Goal: Check status: Check status

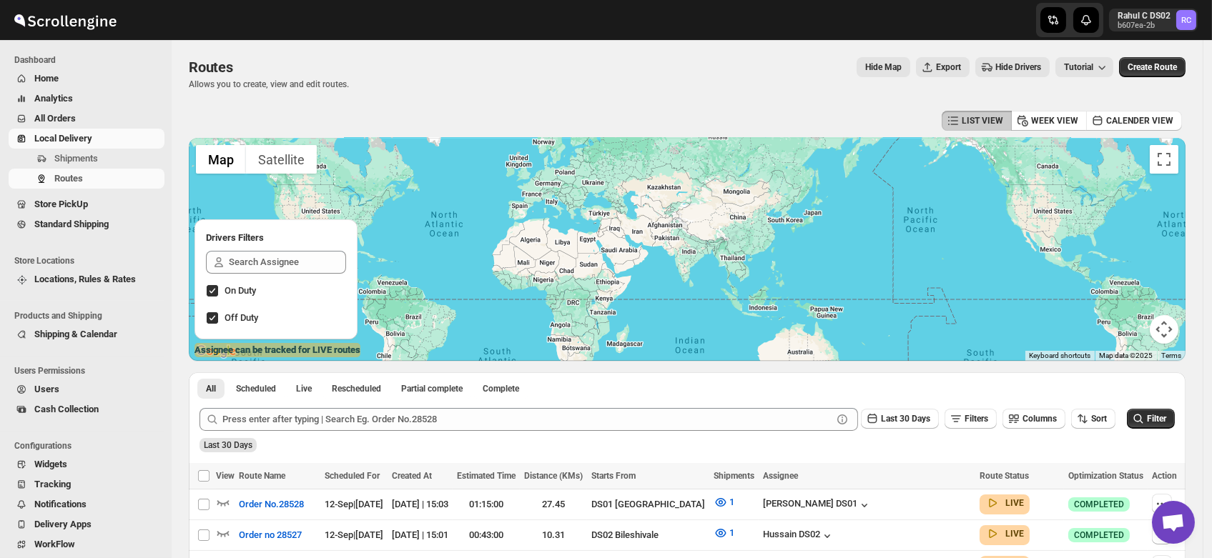
scroll to position [242, 0]
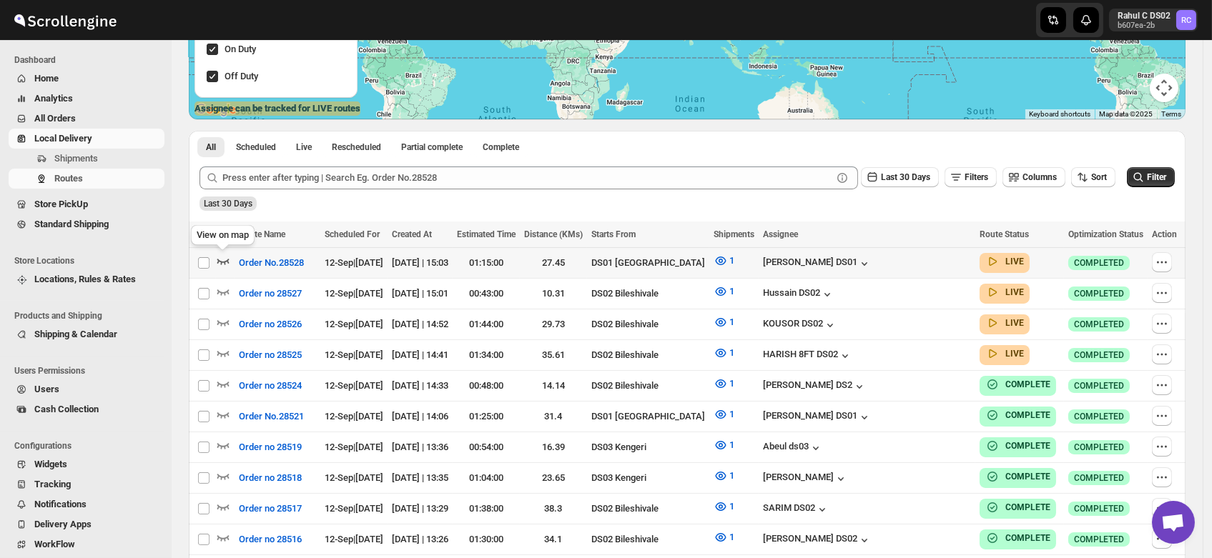
click at [223, 260] on icon "button" at bounding box center [223, 261] width 14 height 14
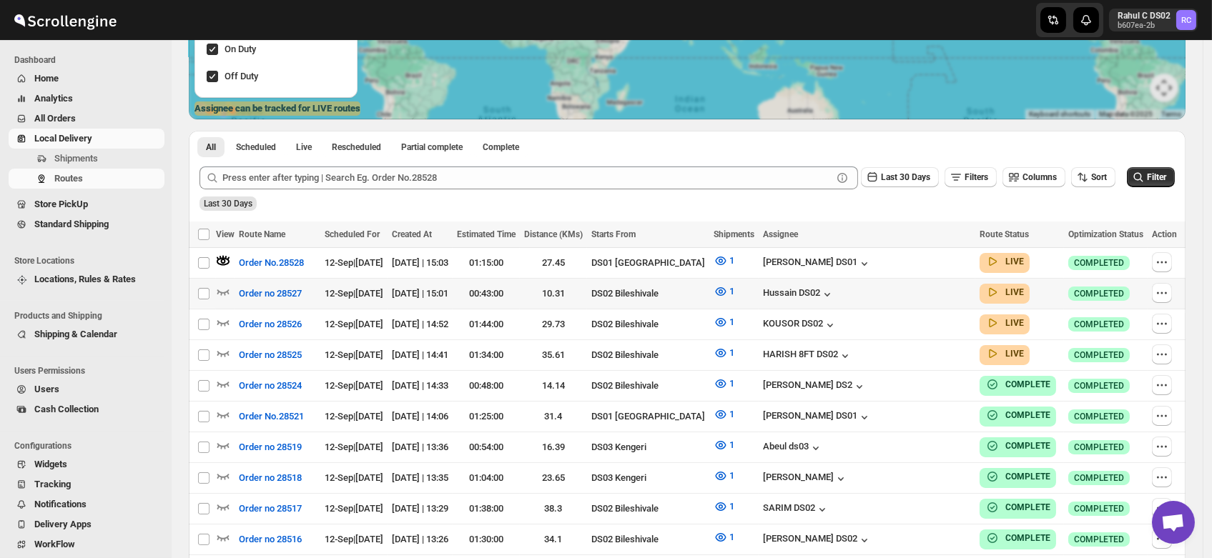
scroll to position [0, 0]
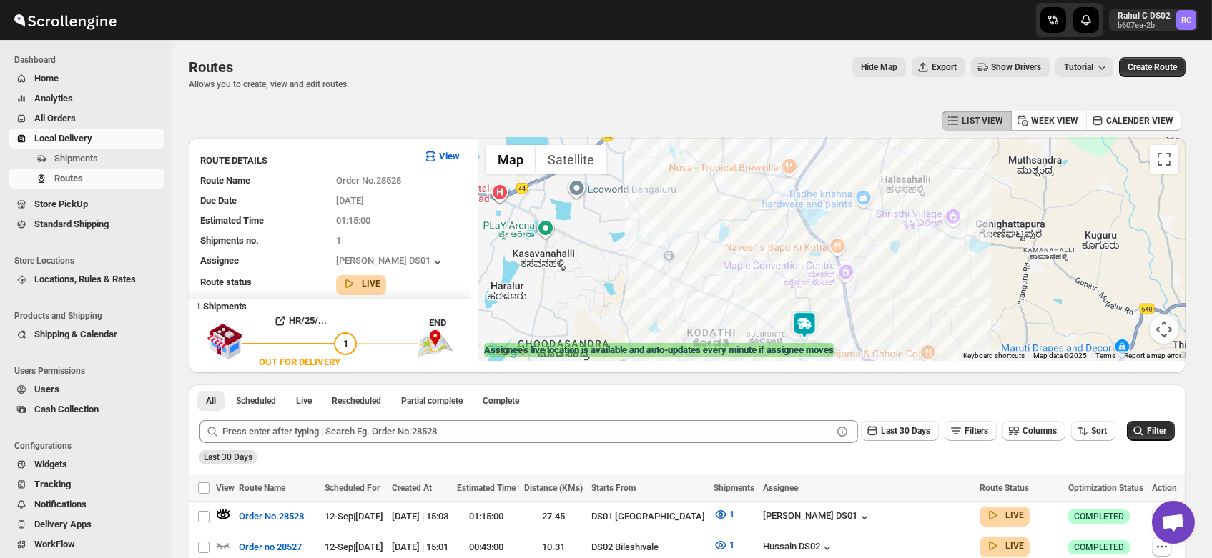
click at [804, 313] on img at bounding box center [804, 325] width 29 height 29
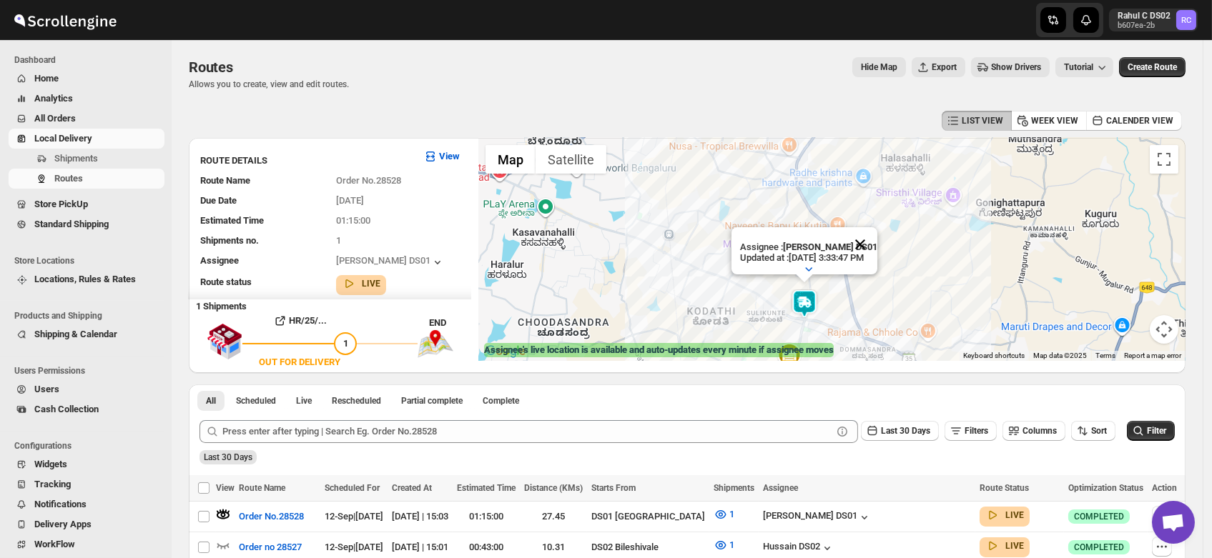
click at [877, 231] on button "Close" at bounding box center [860, 244] width 34 height 34
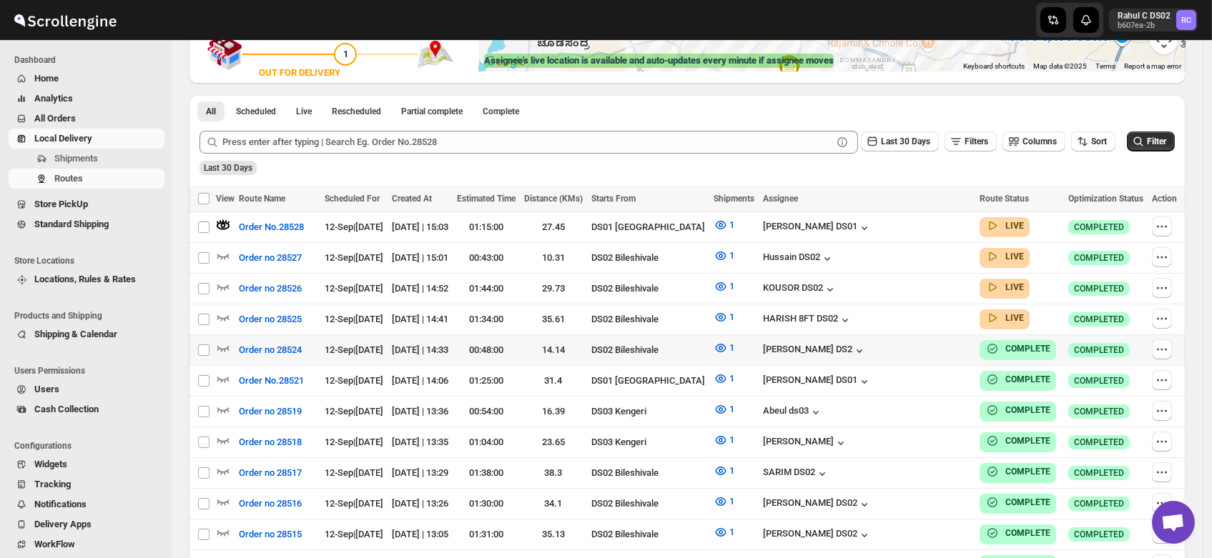
scroll to position [327, 0]
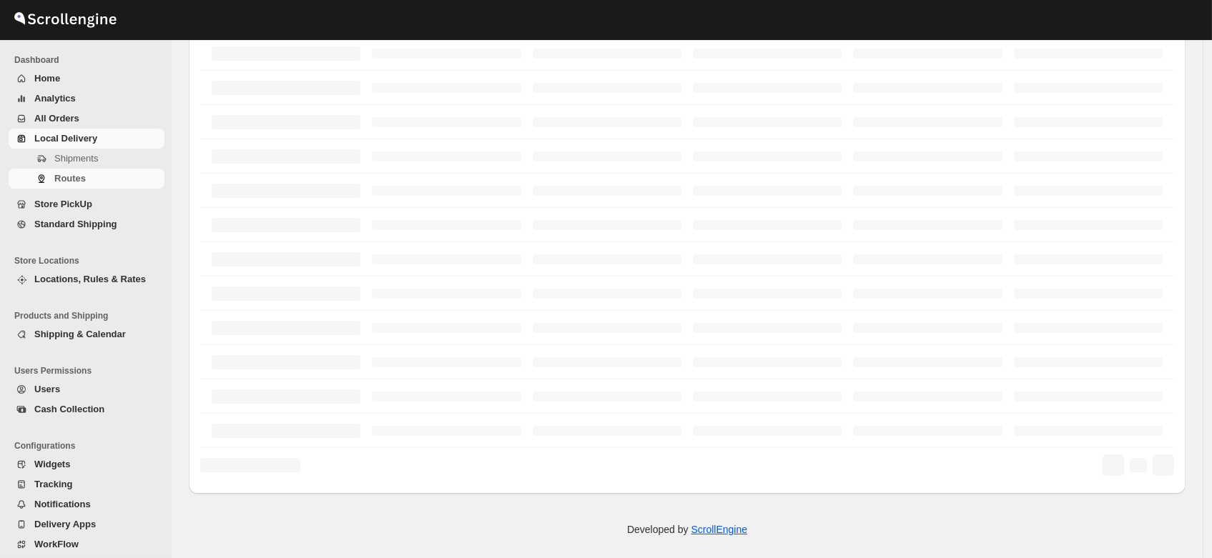
scroll to position [327, 0]
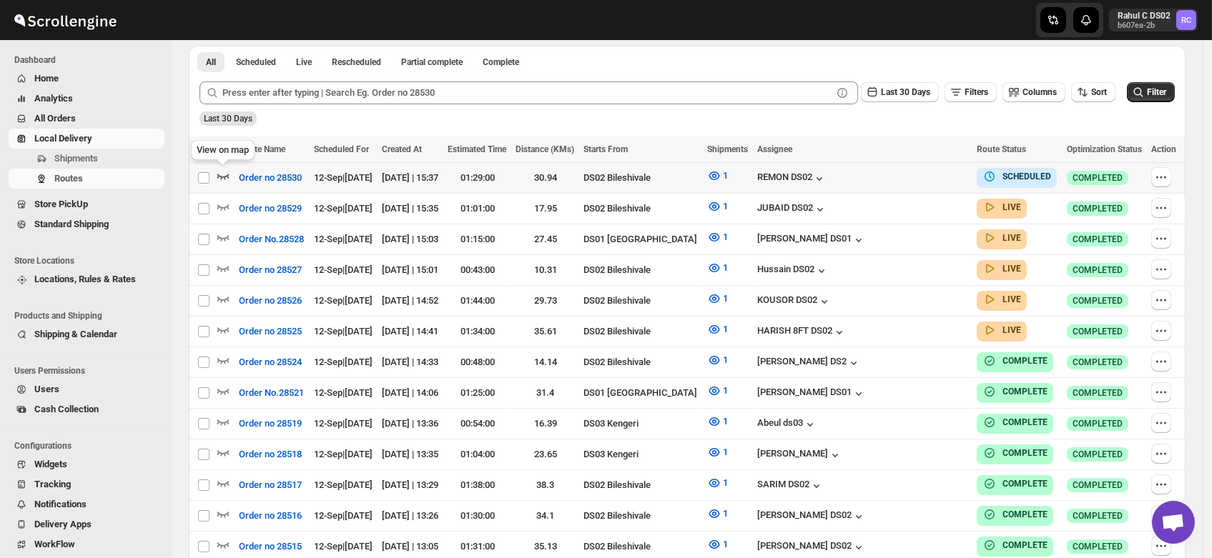
click at [218, 176] on icon "button" at bounding box center [223, 177] width 12 height 6
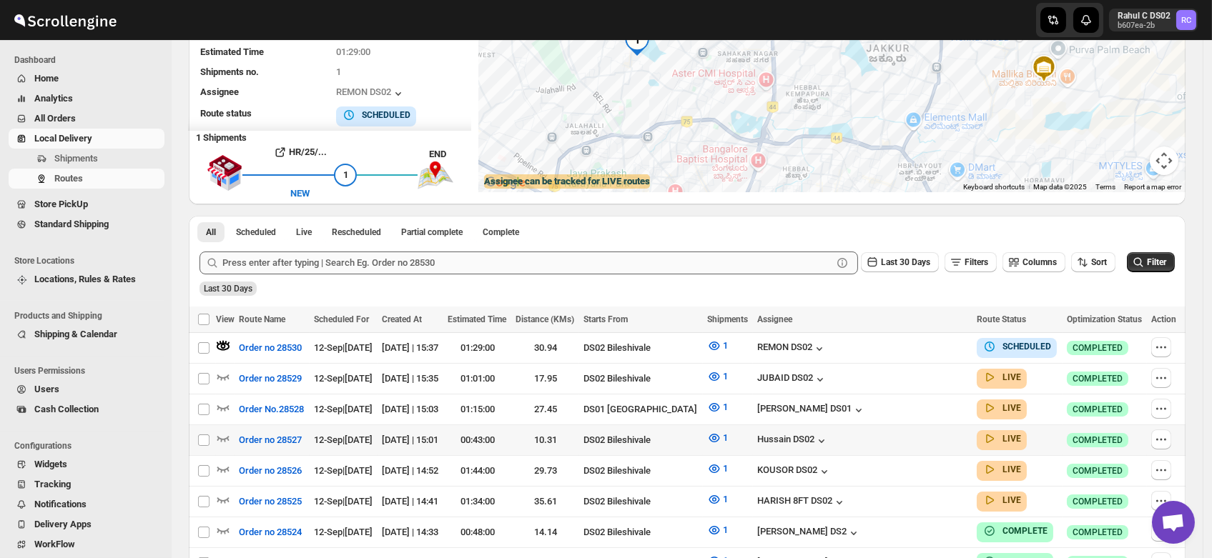
scroll to position [170, 0]
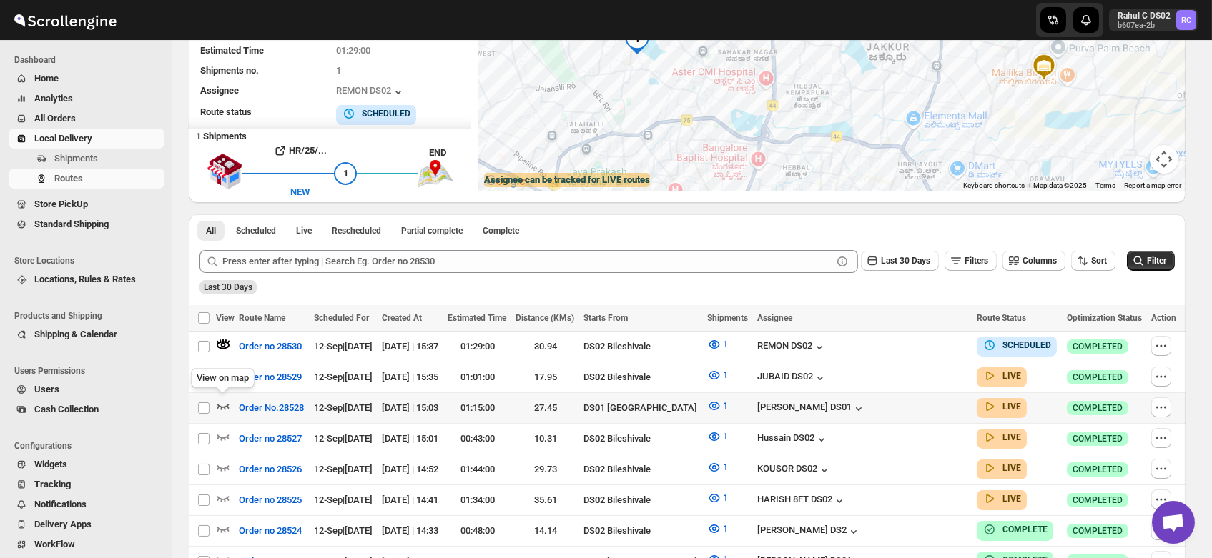
click at [218, 407] on icon "button" at bounding box center [223, 406] width 14 height 14
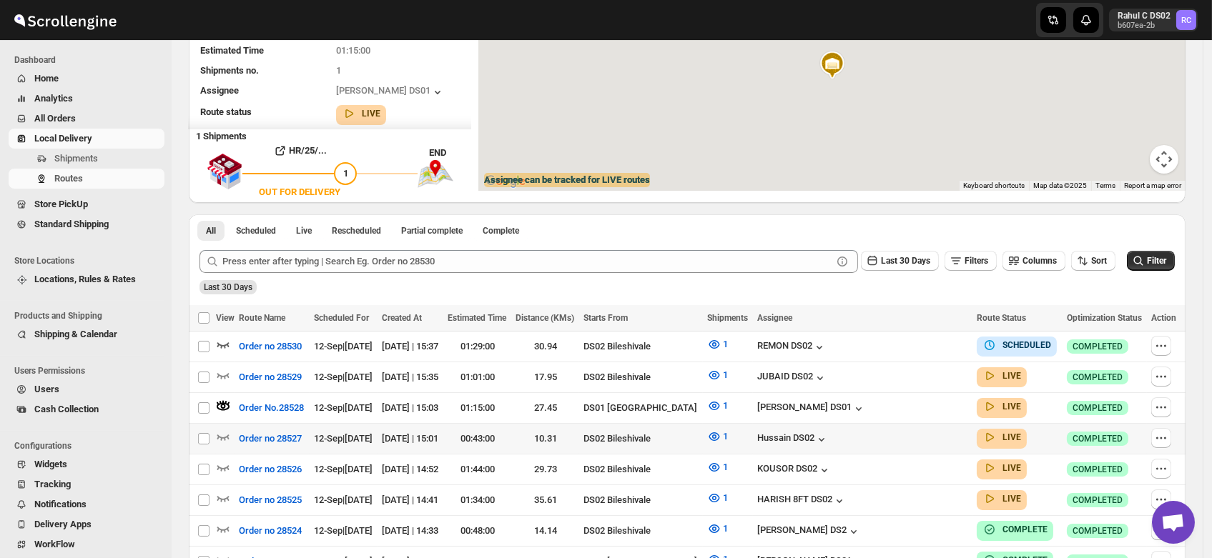
scroll to position [0, 0]
